Goal: Task Accomplishment & Management: Complete application form

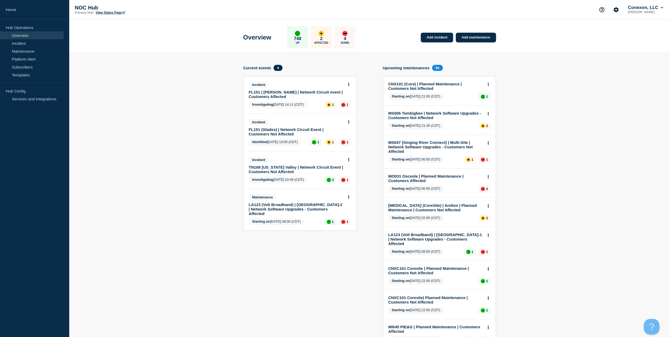
click at [291, 94] on link "FL151 | [PERSON_NAME] | Network Circuit event | Customers Affected" at bounding box center [296, 94] width 95 height 9
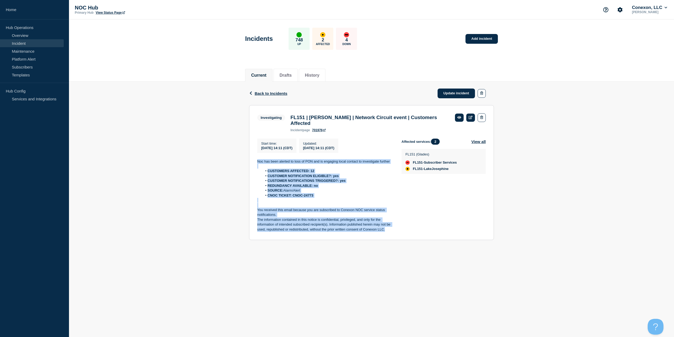
drag, startPoint x: 371, startPoint y: 224, endPoint x: 256, endPoint y: 159, distance: 131.9
click at [256, 159] on section "Investigating FL151 | [PERSON_NAME] | Network Circuit event | Customers Affecte…" at bounding box center [371, 172] width 245 height 135
copy div "Noc has been alerted to loss of PON and is engaging local contact to investigat…"
click at [447, 93] on link "Update incident" at bounding box center [456, 94] width 37 height 10
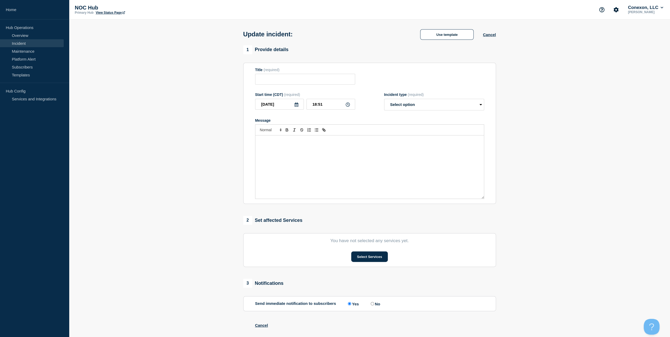
type input "FL151 | [PERSON_NAME] | Network Circuit event | Customers Affected"
drag, startPoint x: 372, startPoint y: 158, endPoint x: 417, endPoint y: 106, distance: 68.6
click at [372, 157] on div "Message" at bounding box center [370, 166] width 229 height 63
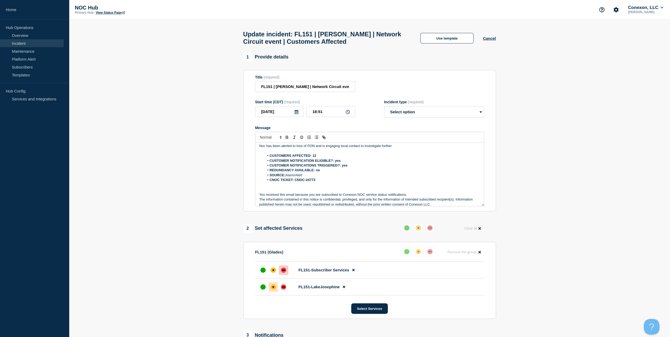
click at [417, 104] on span "(required)" at bounding box center [416, 102] width 16 height 4
drag, startPoint x: 417, startPoint y: 110, endPoint x: 417, endPoint y: 120, distance: 9.8
click at [417, 110] on select "Select option Investigating Identified Monitoring Resolved" at bounding box center [434, 112] width 100 height 12
select select "investigating"
click at [384, 109] on select "Select option Investigating Identified Monitoring Resolved" at bounding box center [434, 112] width 100 height 12
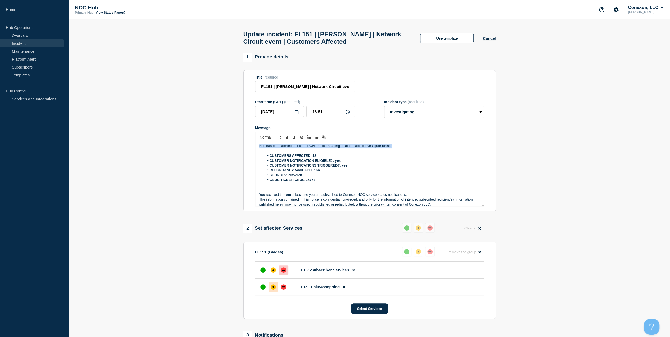
drag, startPoint x: 335, startPoint y: 141, endPoint x: 224, endPoint y: 144, distance: 110.1
click at [224, 144] on section "1 Provide details Title (required) FL151 | [PERSON_NAME] | Network Circuit even…" at bounding box center [369, 247] width 601 height 389
click at [322, 148] on p "Field crews have confirmed a" at bounding box center [369, 146] width 221 height 5
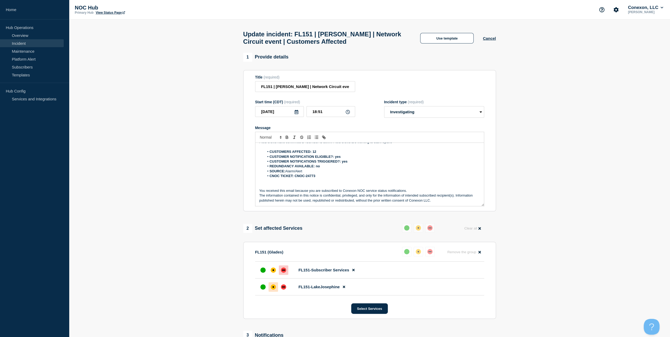
scroll to position [105, 0]
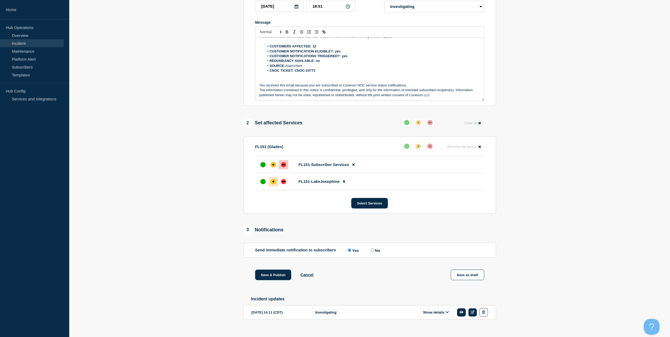
click at [273, 272] on div "1 Provide details Title (required) FL151 | [PERSON_NAME] | Network Circuit even…" at bounding box center [369, 141] width 259 height 389
click at [273, 276] on button "Save & Publish" at bounding box center [273, 274] width 36 height 11
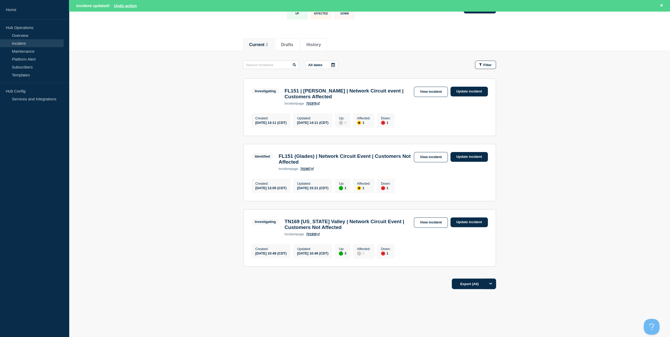
scroll to position [50, 0]
click at [435, 152] on link "View incident" at bounding box center [431, 157] width 34 height 10
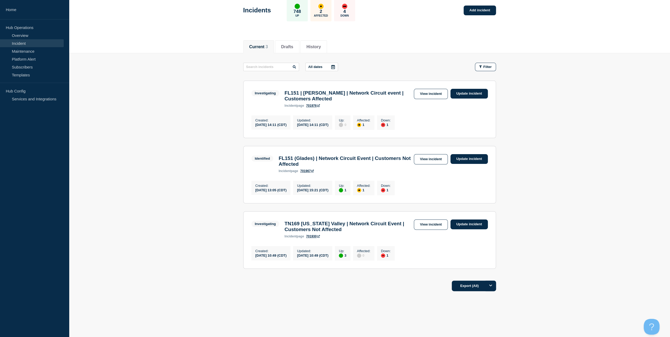
scroll to position [39, 0]
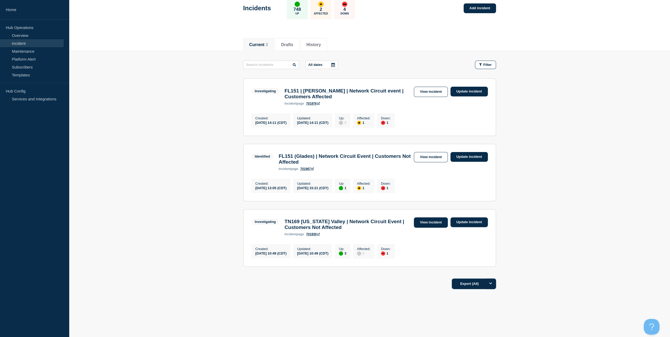
click at [429, 219] on link "View incident" at bounding box center [431, 222] width 34 height 10
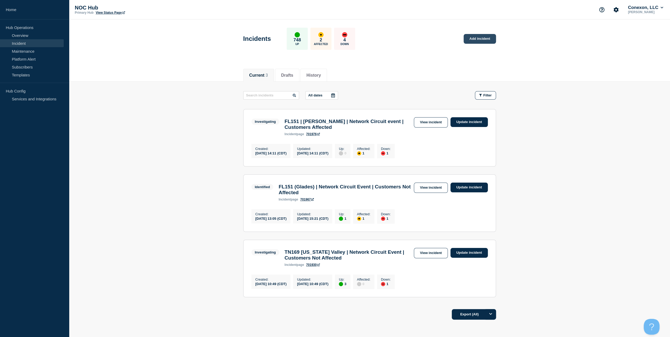
click at [482, 38] on link "Add incident" at bounding box center [480, 39] width 32 height 10
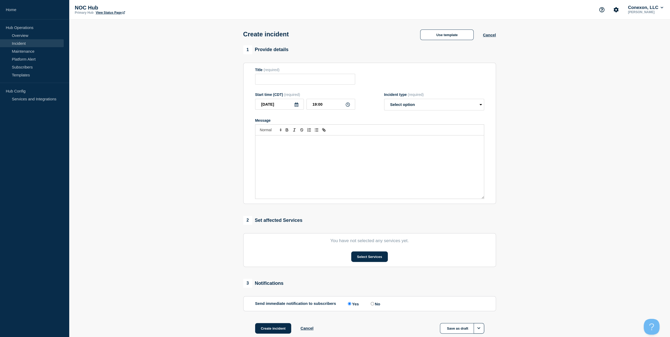
click at [451, 42] on div "Create incident Use template Cancel" at bounding box center [369, 32] width 265 height 26
click at [451, 37] on button "Use template" at bounding box center [446, 35] width 53 height 11
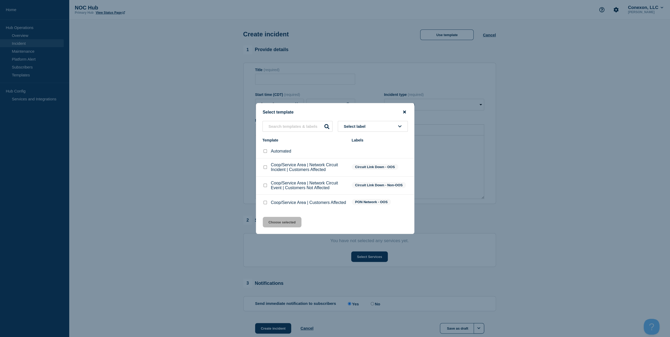
click at [404, 111] on icon "close button" at bounding box center [404, 112] width 3 height 3
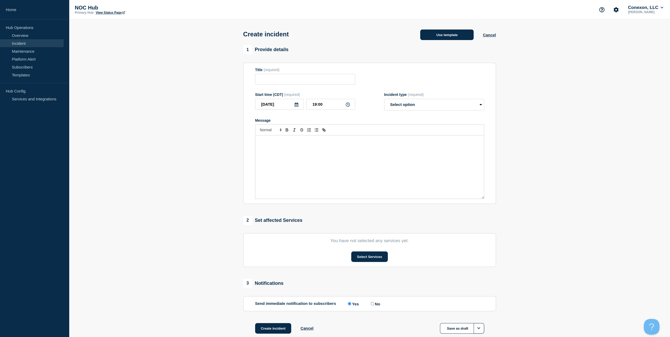
click at [463, 32] on button "Use template" at bounding box center [446, 35] width 53 height 11
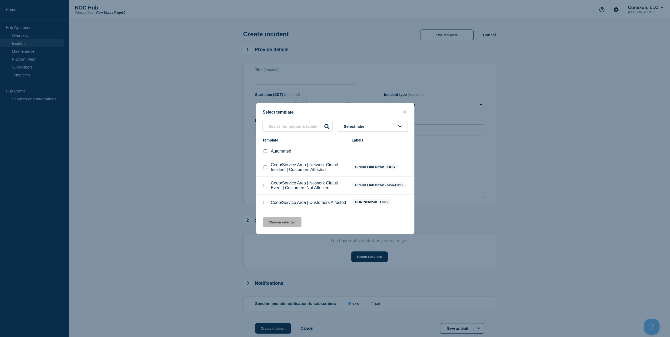
click at [378, 128] on button "Select label" at bounding box center [373, 126] width 70 height 11
click at [268, 205] on div "Coop/Service Area | Customers Affected" at bounding box center [305, 202] width 84 height 5
click at [267, 204] on div at bounding box center [265, 202] width 5 height 5
click at [265, 204] on input "Coop/Service Area | Customers Affected checkbox" at bounding box center [265, 202] width 3 height 3
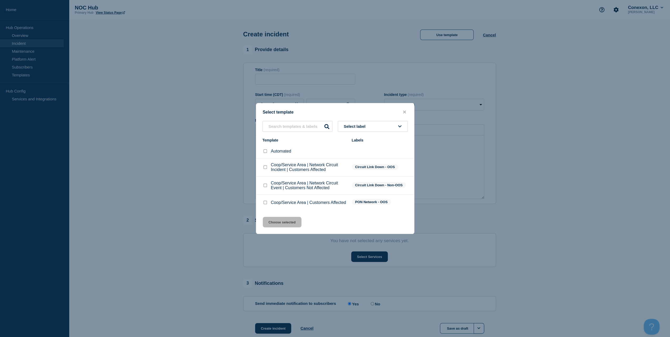
checkbox input "true"
click at [284, 227] on button "Choose selected" at bounding box center [282, 222] width 39 height 11
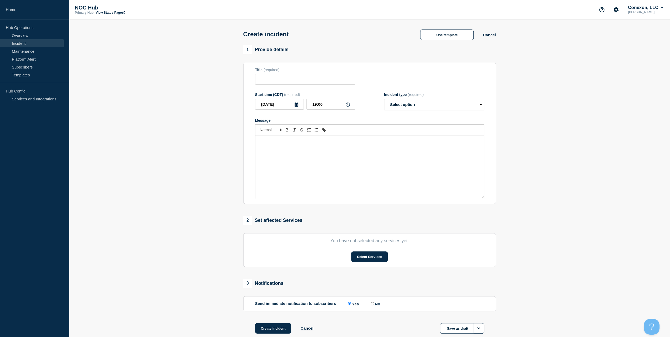
type input "Coop/Service Area | Customers Affected"
select select "investigating"
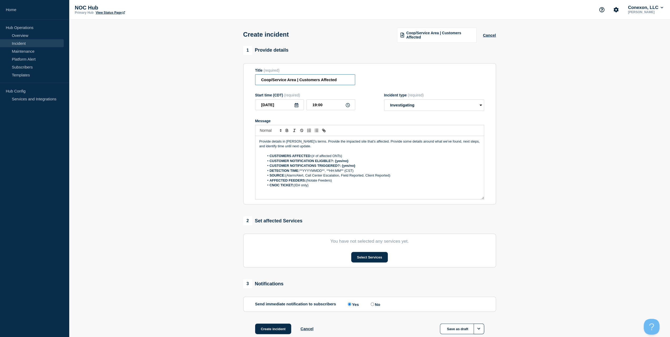
drag, startPoint x: 343, startPoint y: 80, endPoint x: 249, endPoint y: 85, distance: 95.0
click at [249, 85] on section "Title (required) Coop/Service Area | Customers Affected Start time (CDT) (requi…" at bounding box center [369, 133] width 253 height 141
click at [289, 87] on form "Title (required) Coop/Service Area | Customers Affected Start time (CDT) (requi…" at bounding box center [369, 133] width 229 height 131
drag, startPoint x: 296, startPoint y: 82, endPoint x: 224, endPoint y: 58, distance: 75.5
click at [227, 66] on section "1 Provide details Title (required) Coop/Service Area | Customers Affected Start…" at bounding box center [369, 197] width 601 height 302
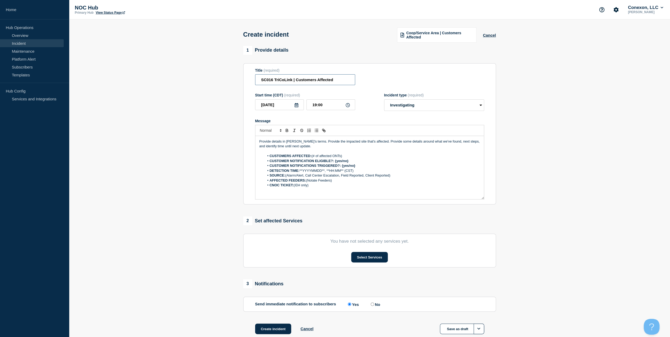
drag, startPoint x: 346, startPoint y: 80, endPoint x: 294, endPoint y: 83, distance: 51.7
click at [294, 83] on input "SC016 TriCoLink | Customers Affected" at bounding box center [305, 79] width 100 height 11
type input "SC016 TriCoLink | OSS | SMx"
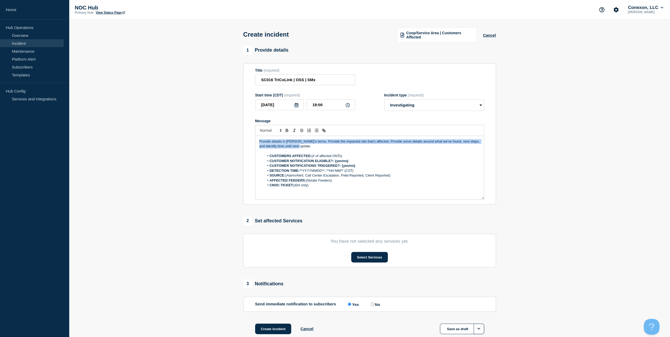
drag, startPoint x: 323, startPoint y: 148, endPoint x: 210, endPoint y: 131, distance: 114.7
click at [210, 131] on section "1 Provide details Title (required) SC016 TriCoLink | OSS | SMx Start time (CDT)…" at bounding box center [369, 197] width 601 height 302
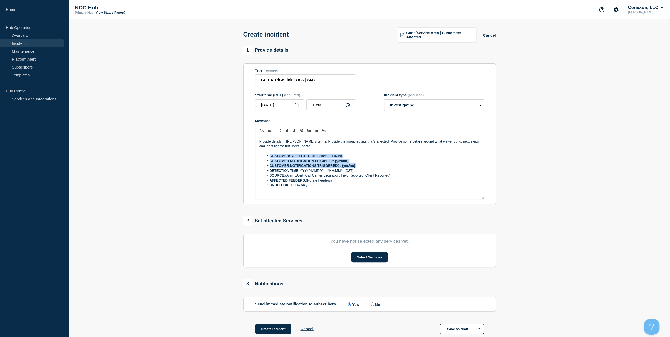
drag, startPoint x: 359, startPoint y: 167, endPoint x: 241, endPoint y: 155, distance: 118.7
click at [241, 155] on div "1 Provide details Title (required) SC016 TriCoLink | OSS | SMx Start time (CDT)…" at bounding box center [369, 197] width 259 height 302
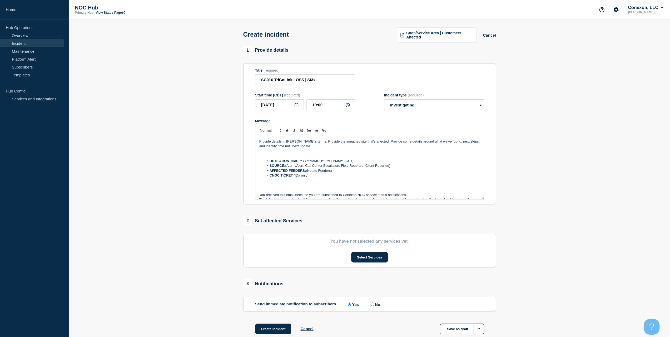
drag, startPoint x: 364, startPoint y: 159, endPoint x: 259, endPoint y: 158, distance: 105.4
click at [259, 158] on div "Provide details in [PERSON_NAME]'s terms. Provide the impacted site that's affe…" at bounding box center [370, 167] width 229 height 63
click at [321, 157] on p "Message" at bounding box center [369, 156] width 221 height 5
click at [24, 55] on link "Maintenance" at bounding box center [32, 51] width 64 height 8
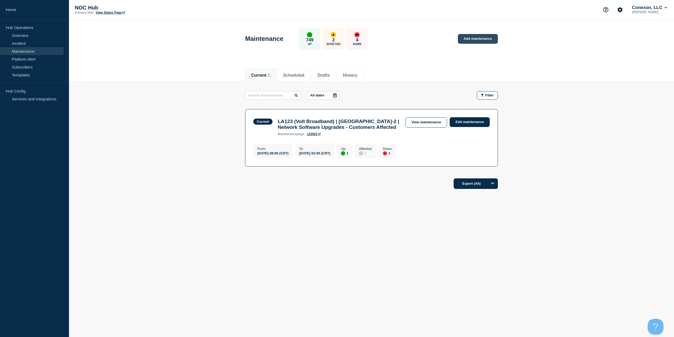
click at [493, 36] on link "Add maintenance" at bounding box center [478, 39] width 40 height 10
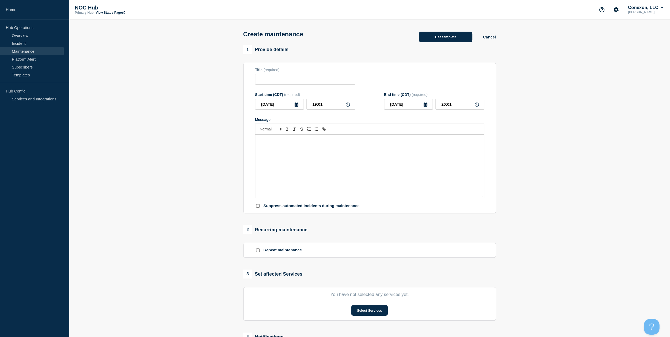
click at [429, 40] on button "Use template" at bounding box center [445, 37] width 53 height 11
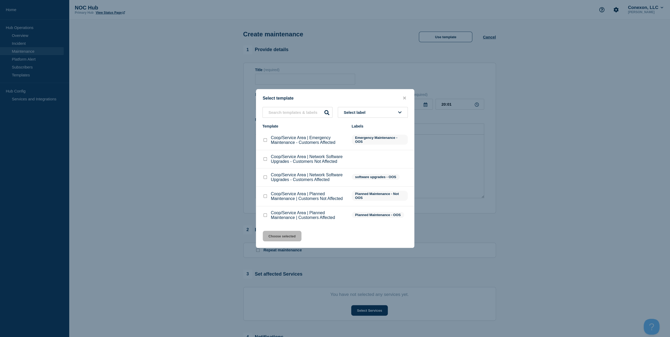
click at [266, 199] on div at bounding box center [265, 196] width 5 height 5
click at [264, 197] on input "Coop/Service Area | Planned Maintenance | Customers Not Affected checkbox" at bounding box center [265, 195] width 3 height 3
checkbox input "true"
click at [272, 237] on button "Choose selected" at bounding box center [282, 236] width 39 height 11
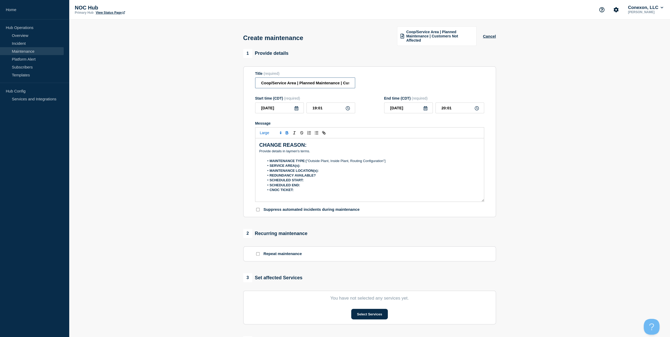
drag, startPoint x: 296, startPoint y: 83, endPoint x: 204, endPoint y: 86, distance: 92.2
click at [204, 86] on section "1 Provide details Title (required) Coop/Service Area | Planned Maintenance | Cu…" at bounding box center [369, 232] width 601 height 366
type input "SC016 TriCoLink | Planned Maintenance | Customers Not Affected"
drag, startPoint x: 308, startPoint y: 149, endPoint x: 197, endPoint y: 147, distance: 111.2
click at [197, 147] on section "1 Provide details Title (required) SC016 TriCoLink | Planned Maintenance | Cust…" at bounding box center [369, 232] width 601 height 366
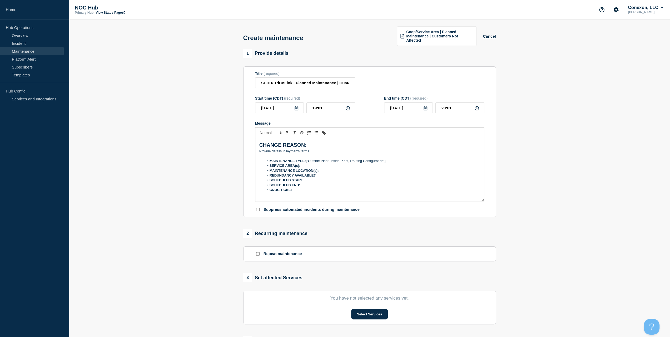
click at [311, 153] on p "﻿Provide details in laymen's terms." at bounding box center [369, 151] width 221 height 5
drag, startPoint x: 312, startPoint y: 152, endPoint x: 240, endPoint y: 149, distance: 71.7
click at [240, 149] on div "1 Provide details Title (required) SC016 TriCoLink | Planned Maintenance | Cust…" at bounding box center [369, 232] width 259 height 366
drag, startPoint x: 393, startPoint y: 163, endPoint x: 302, endPoint y: 160, distance: 90.9
click at [302, 160] on ol "MAINTENANCE TYPE: ["Outside Plant, Inside Plant, Routing Configuration"] SERVIC…" at bounding box center [369, 176] width 221 height 34
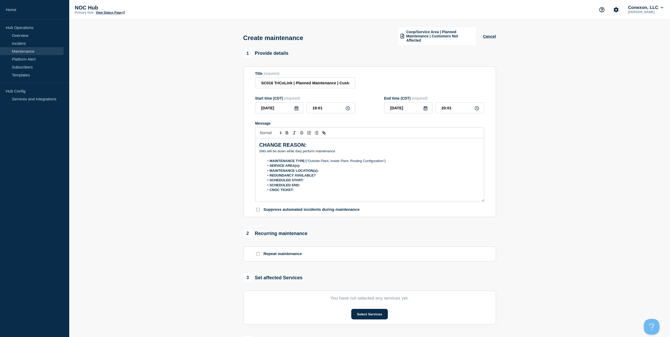
click at [302, 159] on strong "MAINTENANCE TYPE:" at bounding box center [288, 161] width 36 height 4
drag, startPoint x: 391, startPoint y: 159, endPoint x: 307, endPoint y: 160, distance: 84.3
click at [307, 160] on li "MAINTENANCE TYPE: ["Outside Plant, Inside Plant, Routing Configuration"]" at bounding box center [372, 161] width 216 height 5
drag, startPoint x: 287, startPoint y: 106, endPoint x: 273, endPoint y: 151, distance: 47.0
click at [224, 107] on section "1 Provide details Title (required) SC016 TriCoLink | Planned Maintenance | Cust…" at bounding box center [369, 232] width 601 height 366
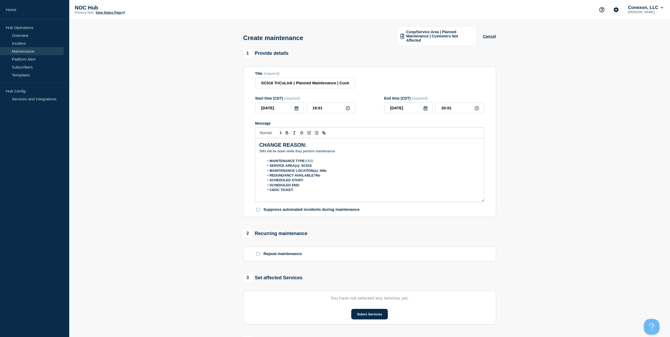
click at [311, 179] on li "SCHEDULED START:" at bounding box center [372, 180] width 216 height 5
drag, startPoint x: 328, startPoint y: 109, endPoint x: 298, endPoint y: 110, distance: 30.0
click at [299, 108] on div "[DATE] 19:01" at bounding box center [305, 107] width 100 height 11
click at [327, 180] on li "SCHEDULED START:[DATE]" at bounding box center [372, 180] width 216 height 5
drag, startPoint x: 413, startPoint y: 107, endPoint x: 324, endPoint y: 120, distance: 90.3
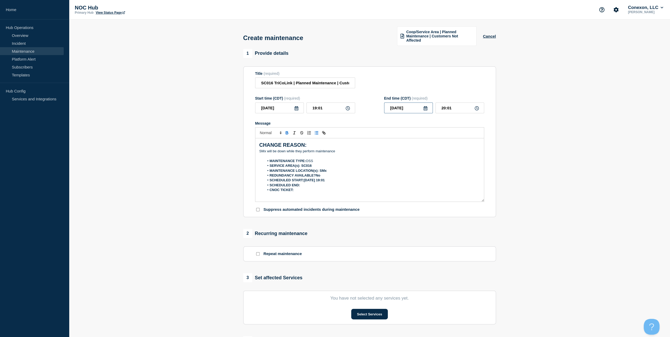
click at [325, 120] on form "Title (required) SC016 TriCoLink | Planned Maintenance | Customers Not Affected…" at bounding box center [369, 141] width 229 height 141
click at [306, 185] on li "SCHEDULED END:" at bounding box center [372, 185] width 216 height 5
drag, startPoint x: 418, startPoint y: 104, endPoint x: 392, endPoint y: 110, distance: 27.0
click at [390, 109] on div "[DATE] 20:01" at bounding box center [434, 107] width 100 height 11
type input "22:00"
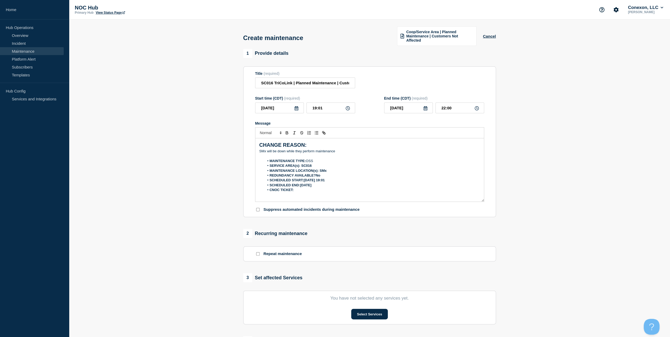
click at [318, 188] on li "CNOC TICKET:" at bounding box center [372, 190] width 216 height 5
drag, startPoint x: 309, startPoint y: 185, endPoint x: 307, endPoint y: 188, distance: 3.2
click at [308, 186] on strong "SCHEDULED END:[DATE]" at bounding box center [291, 185] width 42 height 4
click at [306, 188] on li "CNOC TICKET:" at bounding box center [372, 190] width 216 height 5
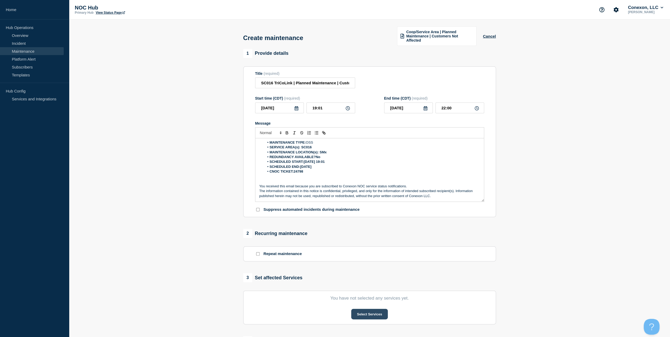
drag, startPoint x: 371, startPoint y: 311, endPoint x: 369, endPoint y: 313, distance: 3.1
click at [369, 313] on button "Select Services" at bounding box center [369, 314] width 37 height 11
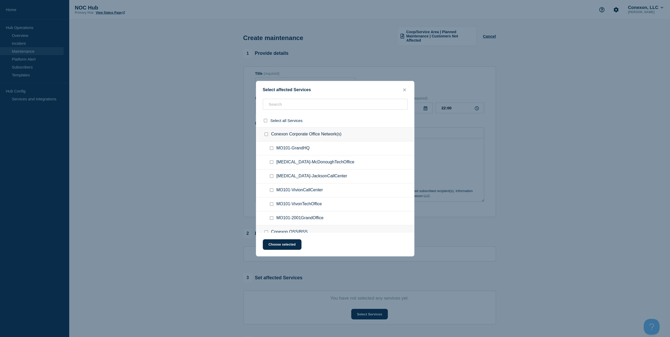
click at [292, 114] on div "Select all Services" at bounding box center [335, 120] width 158 height 13
click at [293, 114] on div at bounding box center [335, 120] width 158 height 13
click at [296, 105] on input "text" at bounding box center [335, 104] width 145 height 11
click at [294, 105] on input "text" at bounding box center [335, 104] width 145 height 11
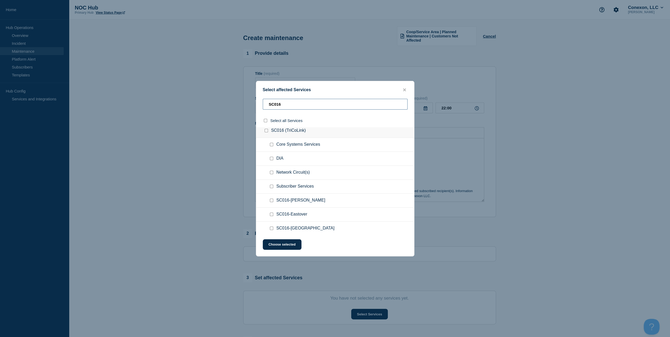
scroll to position [0, 0]
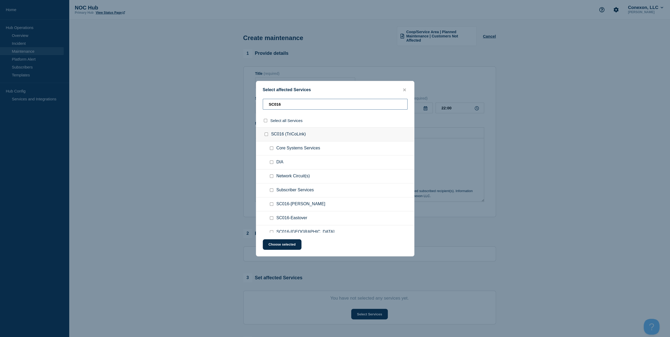
type input "SC016"
click at [272, 148] on input "Core Systems Services checkbox" at bounding box center [271, 147] width 3 height 3
checkbox input "true"
click at [272, 191] on input "Subscriber Services checkbox" at bounding box center [271, 189] width 3 height 3
checkbox input "true"
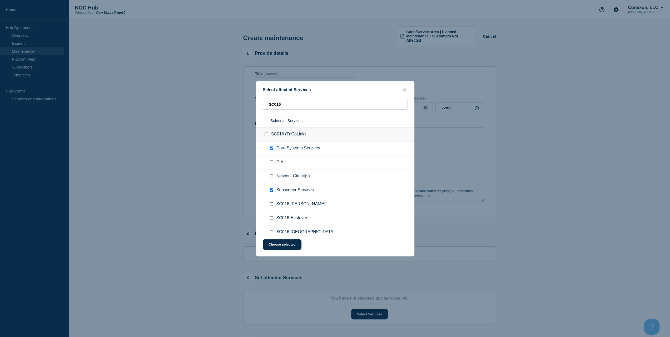
click at [276, 237] on div "Select affected Services SC016 Select all Services SC016 (TriCoLink) Core Syste…" at bounding box center [335, 168] width 159 height 175
click at [278, 243] on button "Choose selected" at bounding box center [282, 244] width 39 height 11
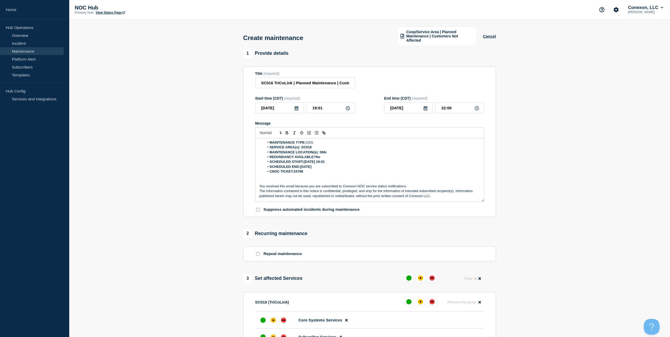
scroll to position [105, 0]
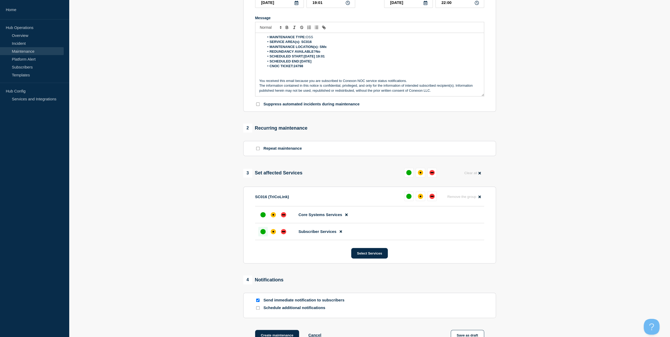
click at [261, 230] on div "up" at bounding box center [263, 231] width 5 height 5
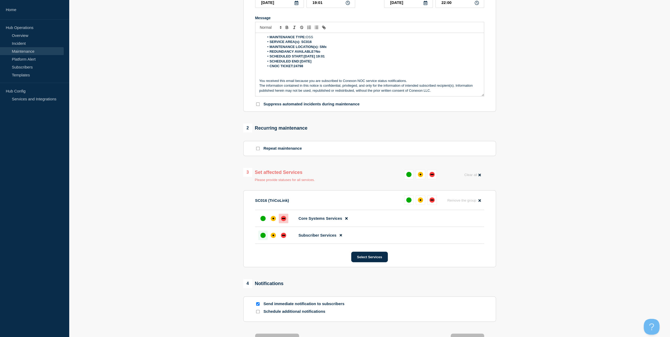
click at [283, 214] on div at bounding box center [283, 218] width 9 height 9
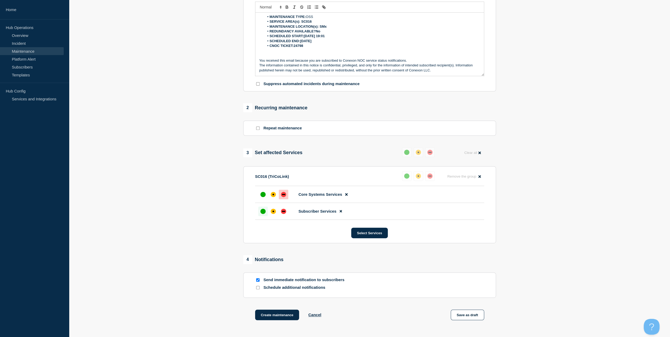
scroll to position [169, 0]
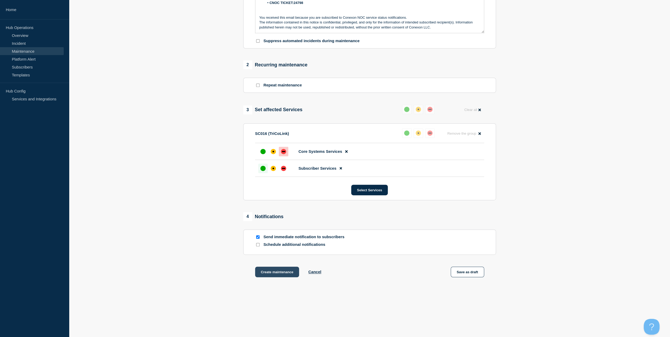
click at [286, 272] on button "Create maintenance" at bounding box center [277, 272] width 44 height 11
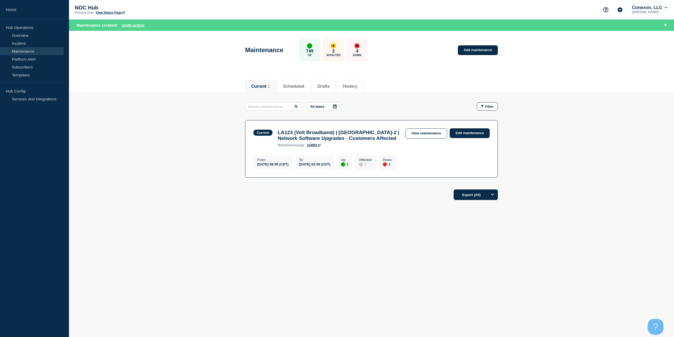
click at [33, 53] on link "Maintenance" at bounding box center [32, 51] width 64 height 8
click at [30, 43] on link "Incident" at bounding box center [32, 43] width 64 height 8
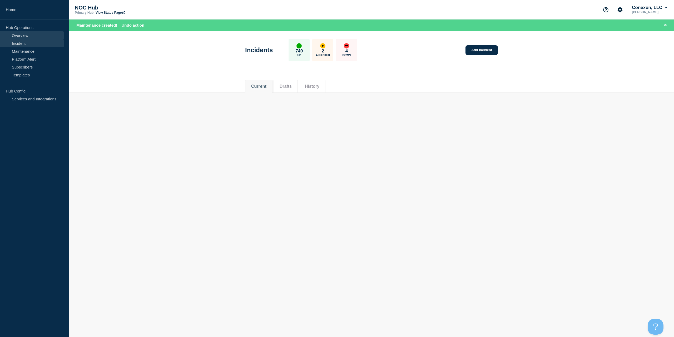
click at [33, 37] on link "Overview" at bounding box center [32, 35] width 64 height 8
